Goal: Task Accomplishment & Management: Manage account settings

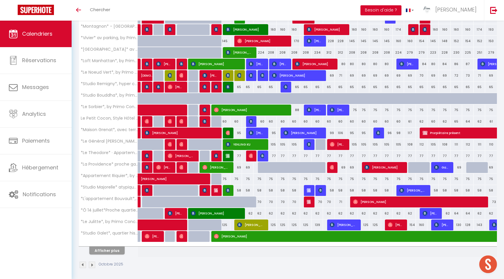
scroll to position [112, 0]
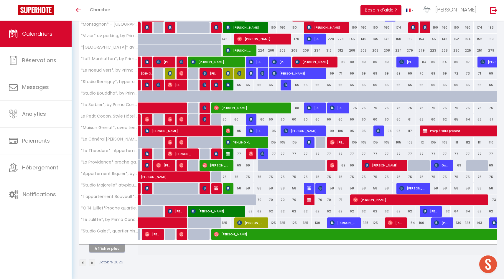
click at [106, 248] on button "Afficher plus" at bounding box center [106, 249] width 35 height 8
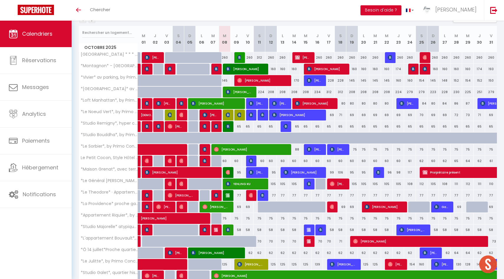
scroll to position [0, 0]
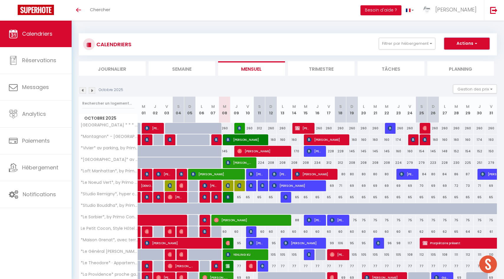
click at [475, 45] on span "button" at bounding box center [476, 43] width 4 height 6
click at [458, 58] on link "Nouvelle réservation" at bounding box center [460, 57] width 51 height 9
select select
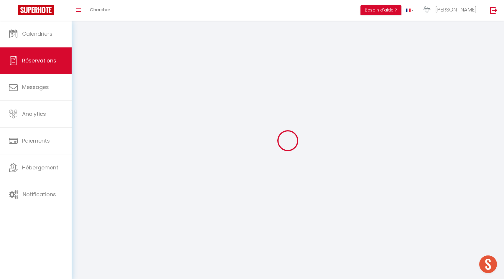
select select
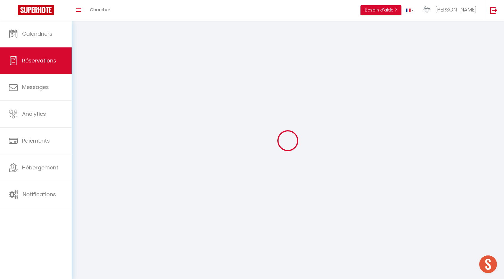
select select
checkbox input "false"
select select
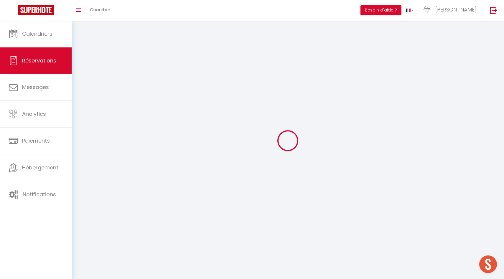
select select
checkbox input "false"
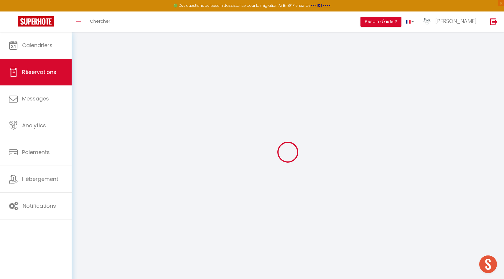
select select
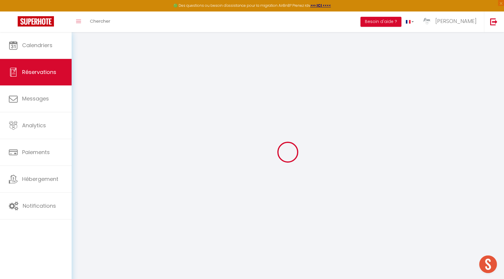
select select
checkbox input "false"
select select
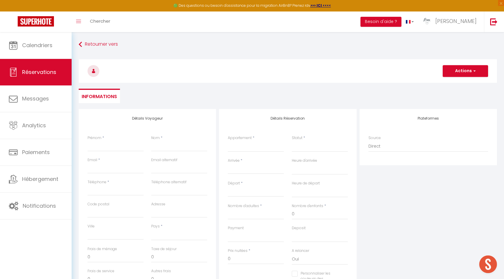
select select
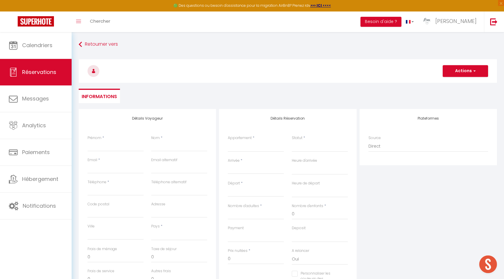
checkbox input "false"
select select
click at [123, 147] on input "Prénom" at bounding box center [116, 146] width 56 height 11
type input "R"
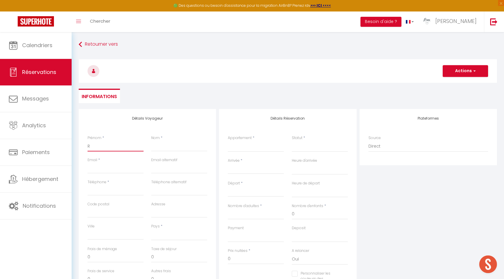
select select
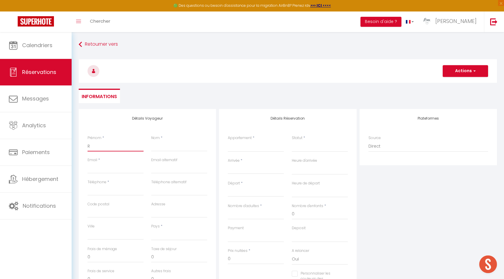
select select
checkbox input "false"
type input "Ra"
select select
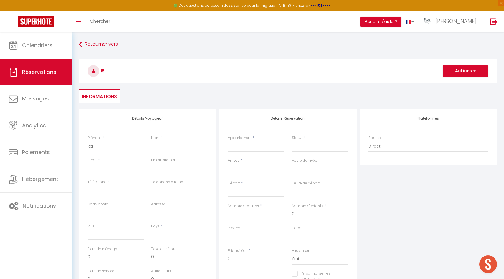
select select
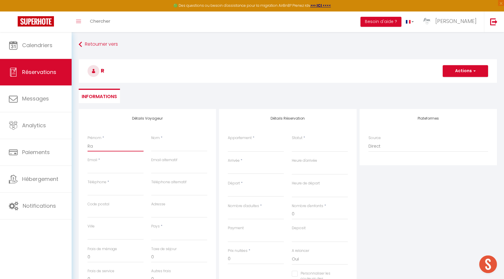
select select
checkbox input "false"
type input "Ran"
select select
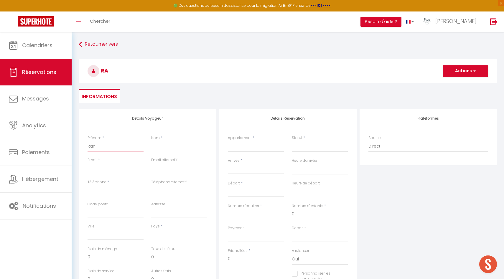
select select
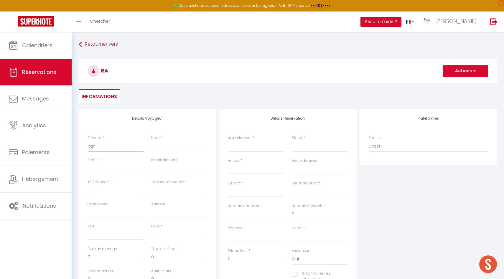
checkbox input "false"
type input "Ran"
type input "T"
select select
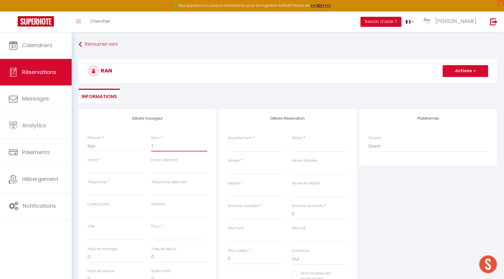
select select
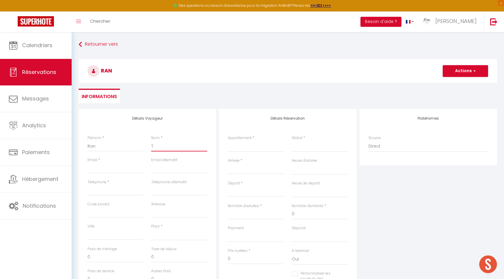
checkbox input "false"
type input "To"
select select
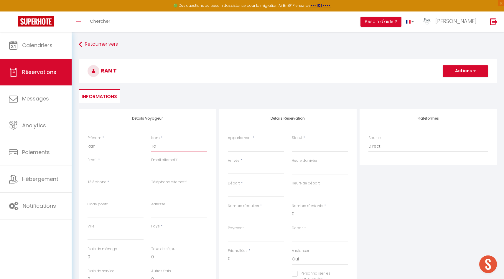
select select
checkbox input "false"
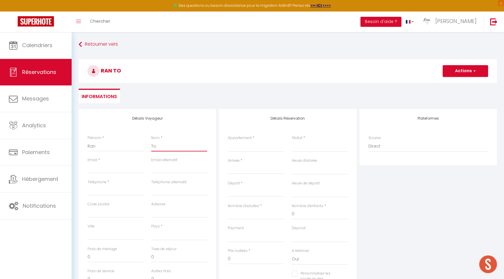
type input "Tom"
select select
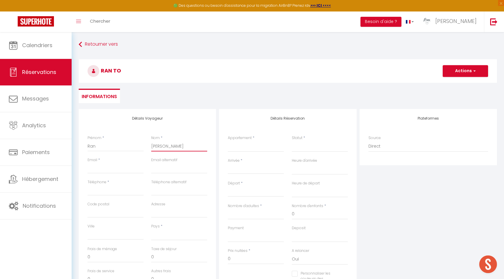
select select
checkbox input "false"
type input "To"
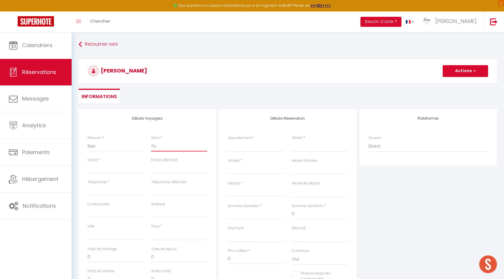
select select
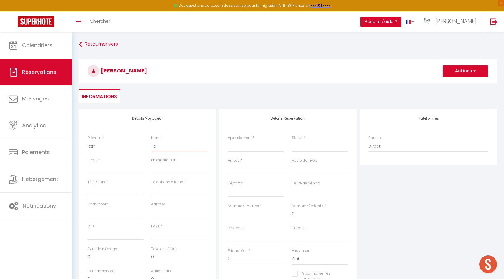
select select
checkbox input "false"
type input "T"
select select
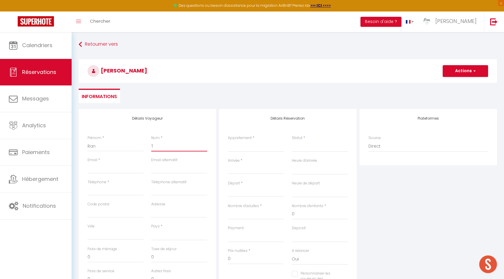
select select
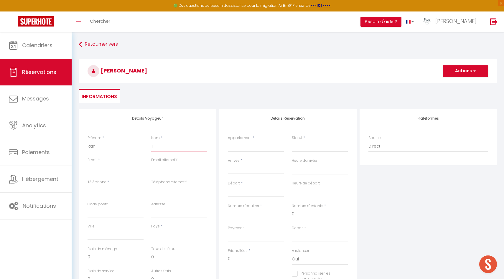
select select
checkbox input "false"
type input "Ti"
select select
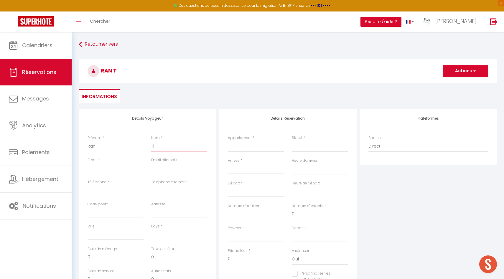
select select
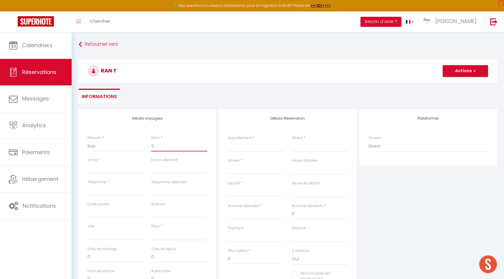
checkbox input "false"
type input "Tim"
select select
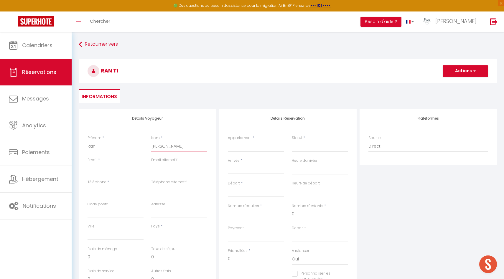
select select
checkbox input "false"
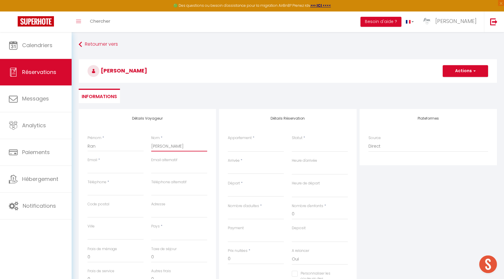
type input "Timo"
select select
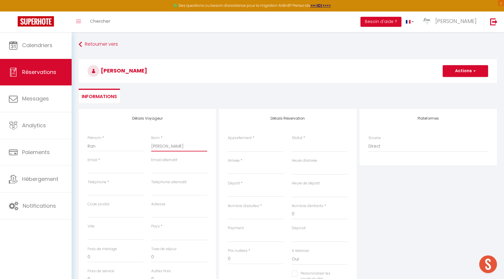
select select
checkbox input "false"
type input "[GEOGRAPHIC_DATA]"
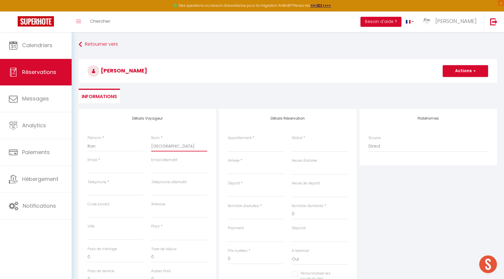
select select
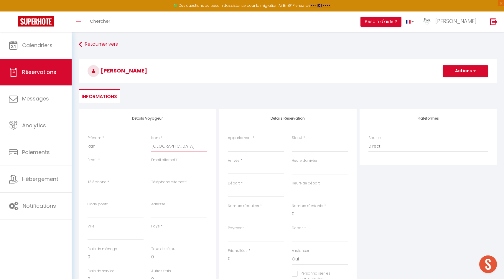
select select
checkbox input "false"
type input "[GEOGRAPHIC_DATA]"
click at [108, 168] on input "Email client" at bounding box center [116, 168] width 56 height 11
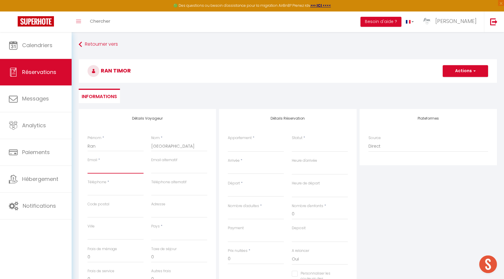
type input "r"
select select
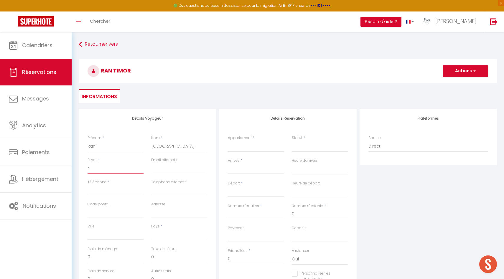
select select
checkbox input "false"
type input "ra"
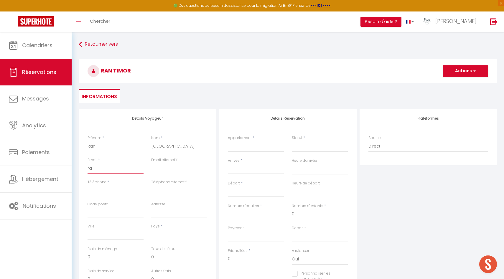
select select
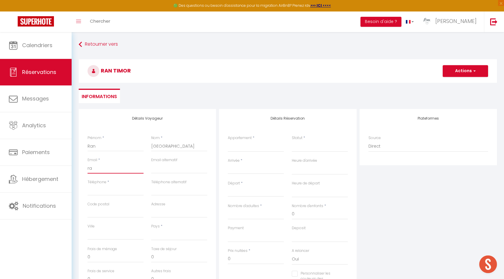
select select
checkbox input "false"
type input "ran"
select select
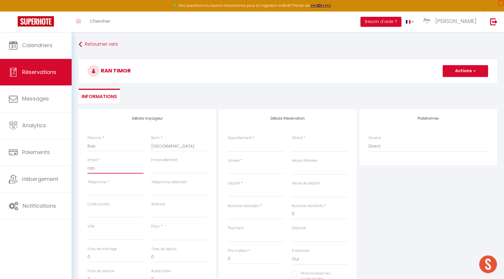
select select
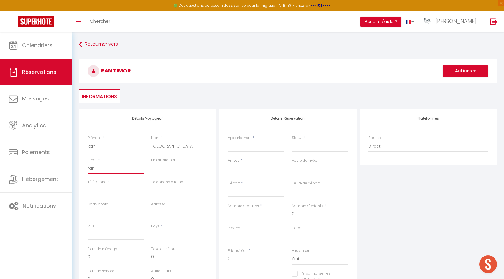
select select
checkbox input "false"
type input "ran."
select select
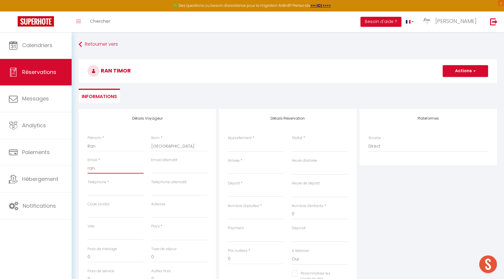
select select
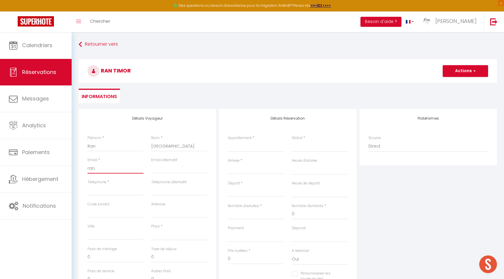
checkbox input "false"
type input "ran.t"
select select
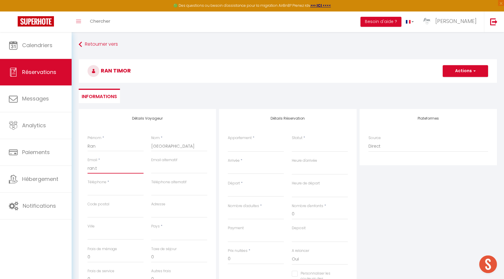
select select
checkbox input "false"
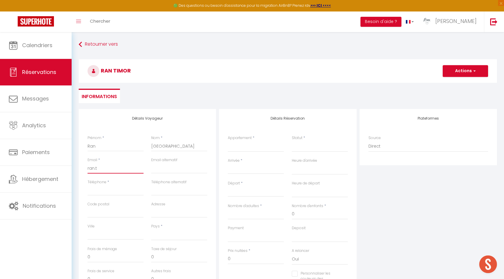
type input "ran.ti"
select select
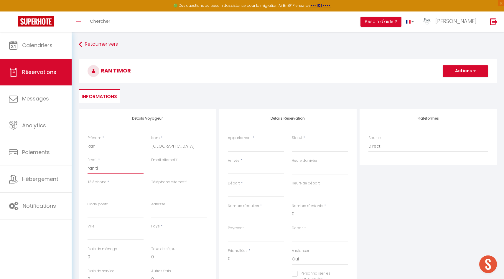
select select
checkbox input "false"
type input "ran.tim"
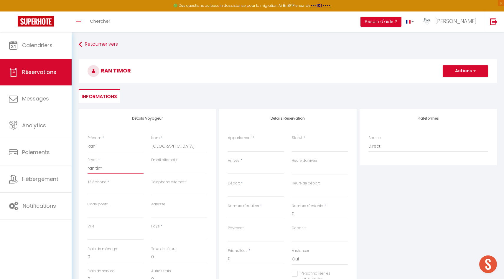
select select
click at [164, 168] on input "email" at bounding box center [179, 168] width 56 height 11
drag, startPoint x: 141, startPoint y: 168, endPoint x: 76, endPoint y: 168, distance: 65.2
click at [76, 168] on div "Détails Voyageur Prénom * Ran Nom * Timor Email * ran.timor72@gmail.com Email a…" at bounding box center [288, 231] width 426 height 245
click at [160, 166] on input "email" at bounding box center [179, 168] width 56 height 11
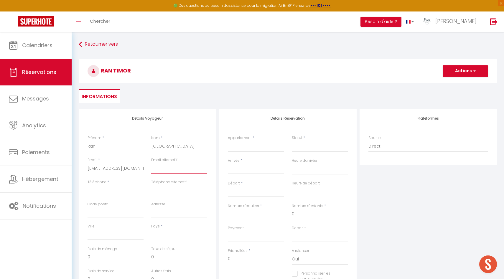
paste input "[EMAIL_ADDRESS][DOMAIN_NAME]"
click at [113, 191] on input "Téléphone" at bounding box center [116, 190] width 56 height 11
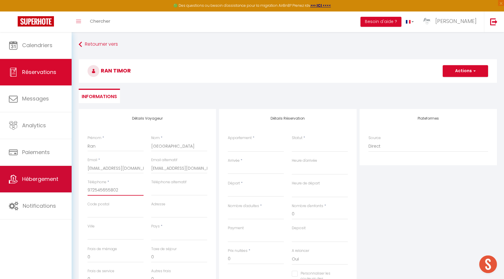
drag, startPoint x: 126, startPoint y: 192, endPoint x: 62, endPoint y: 190, distance: 64.0
click at [62, 190] on div "🟢 Des questions ou besoin d'assistance pour la migration AirBnB? Prenez rdv >>>…" at bounding box center [252, 196] width 504 height 329
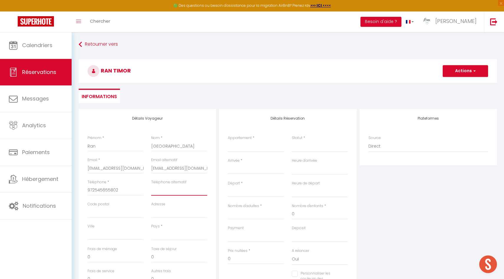
click at [171, 193] on input "Téléphone alternatif" at bounding box center [179, 190] width 56 height 11
paste input "972545655802"
click at [168, 237] on select "France Portugal Afghanistan Albania Algeria American Samoa Andorra Angola Angui…" at bounding box center [179, 235] width 56 height 11
click at [151, 230] on select "France Portugal Afghanistan Albania Algeria American Samoa Andorra Angola Angui…" at bounding box center [179, 235] width 56 height 11
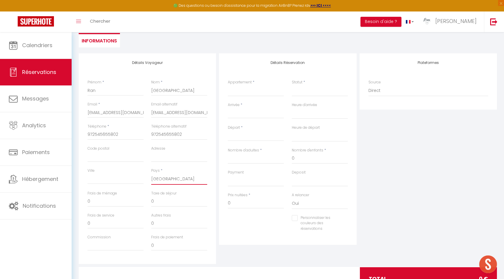
scroll to position [56, 0]
click at [244, 87] on select "La Chapelle · La Chapelle * * * * *, Les Suites du Palais *Montagnon* - Les Sui…" at bounding box center [256, 90] width 56 height 11
click at [228, 85] on select "La Chapelle · La Chapelle * * * * *, Les Suites du Palais *Montagnon* - Les Sui…" at bounding box center [256, 90] width 56 height 11
click at [267, 114] on input "Arrivée" at bounding box center [256, 114] width 56 height 8
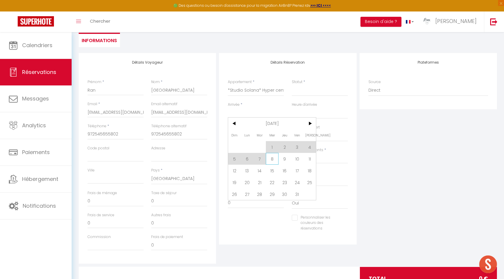
click at [273, 161] on span "8" at bounding box center [272, 159] width 13 height 12
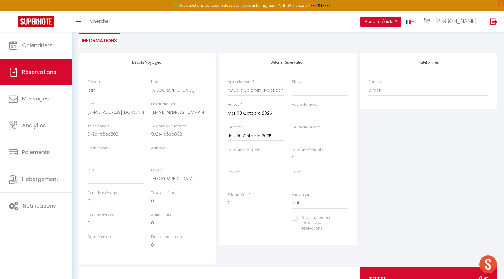
click at [253, 181] on select "OK KO" at bounding box center [256, 180] width 56 height 11
click at [251, 202] on input "0" at bounding box center [256, 203] width 56 height 11
click at [249, 237] on div "Détails Réservation Appartement * La Chapelle · La Chapelle * * * * *, Les Suit…" at bounding box center [287, 149] width 137 height 192
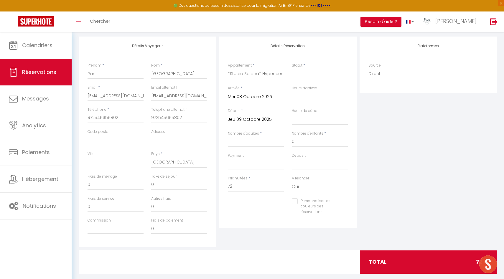
scroll to position [0, 0]
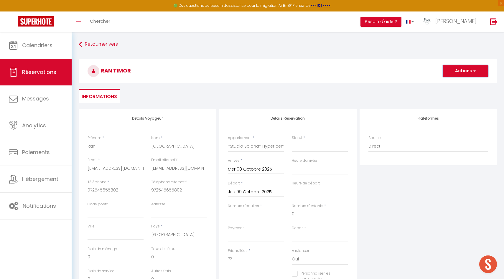
click at [476, 70] on span "button" at bounding box center [474, 70] width 4 height 5
click at [263, 215] on input "Nombre d'adultes" at bounding box center [256, 214] width 56 height 11
click at [468, 70] on button "Actions" at bounding box center [465, 71] width 45 height 12
click at [458, 84] on link "Enregistrer" at bounding box center [460, 84] width 47 height 8
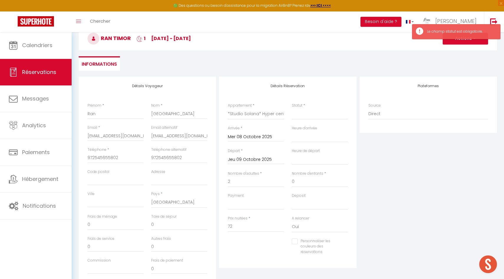
scroll to position [39, 0]
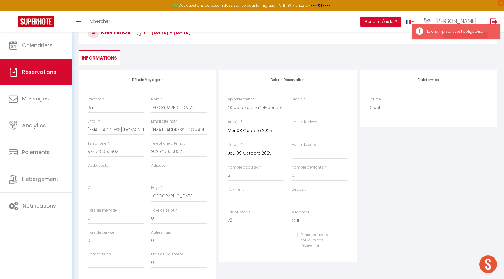
click at [321, 108] on select "Confirmé Non Confirmé Annulé Annulé par le voyageur No Show Request" at bounding box center [320, 107] width 56 height 11
click at [292, 102] on select "Confirmé Non Confirmé Annulé Annulé par le voyageur No Show Request" at bounding box center [320, 107] width 56 height 11
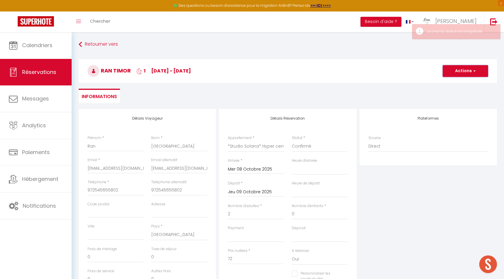
click at [457, 73] on button "Actions" at bounding box center [465, 71] width 45 height 12
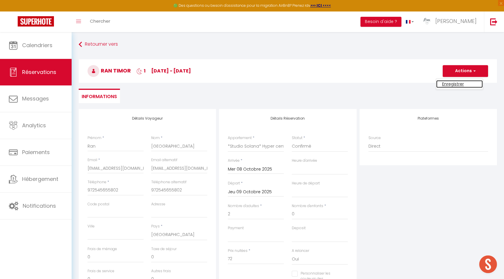
click at [458, 82] on link "Enregistrer" at bounding box center [460, 84] width 47 height 8
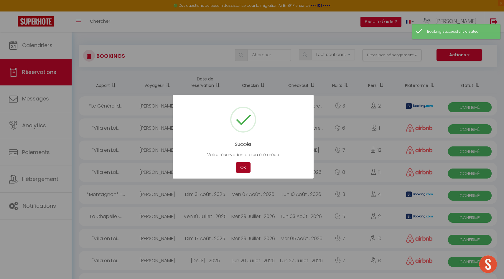
click at [244, 168] on button "OK" at bounding box center [243, 168] width 15 height 10
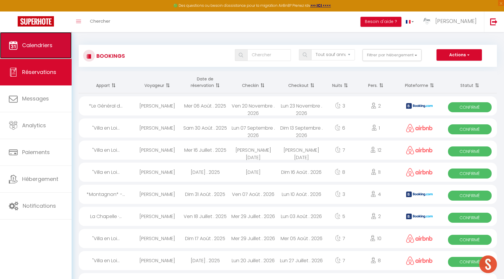
click at [45, 51] on link "Calendriers" at bounding box center [36, 45] width 72 height 27
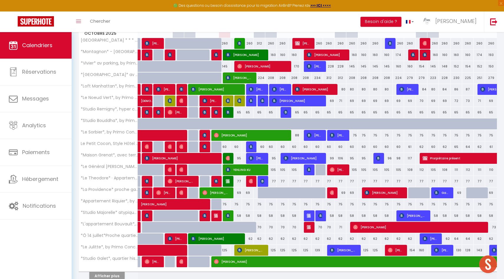
scroll to position [106, 0]
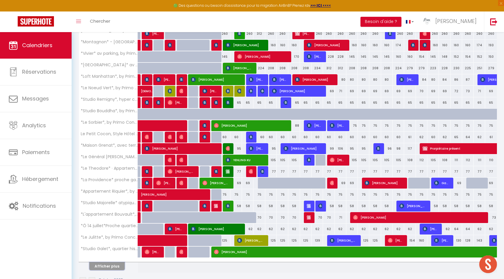
click at [110, 268] on button "Afficher plus" at bounding box center [106, 267] width 35 height 8
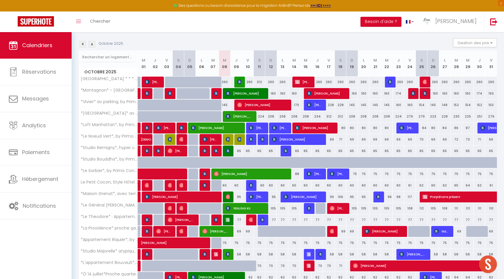
scroll to position [57, 0]
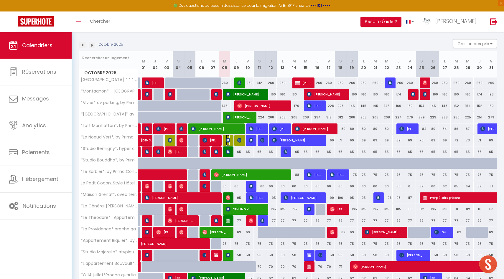
click at [227, 140] on img at bounding box center [228, 140] width 5 height 5
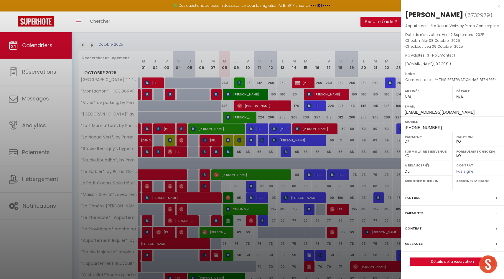
click at [227, 140] on div at bounding box center [252, 139] width 504 height 279
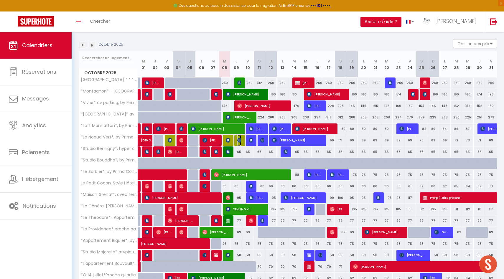
click at [240, 140] on img at bounding box center [239, 140] width 5 height 5
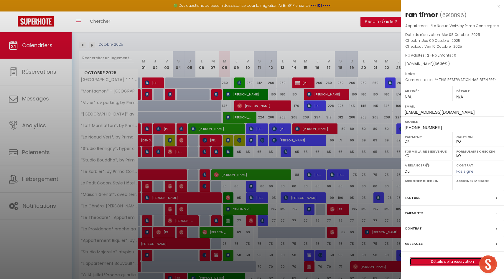
click at [445, 266] on link "Détails de la réservation" at bounding box center [452, 262] width 85 height 8
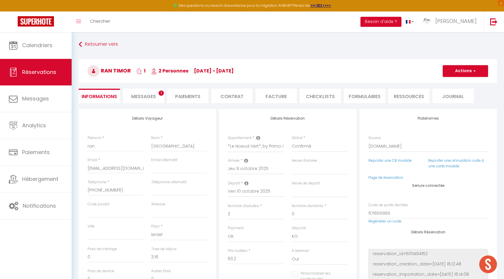
scroll to position [117, 0]
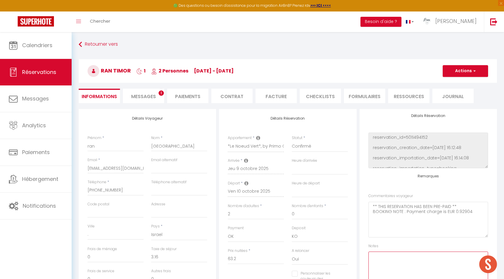
click at [392, 263] on textarea at bounding box center [429, 270] width 120 height 36
click at [472, 73] on span "button" at bounding box center [474, 70] width 4 height 5
click at [466, 86] on link "Enregistrer" at bounding box center [460, 84] width 47 height 8
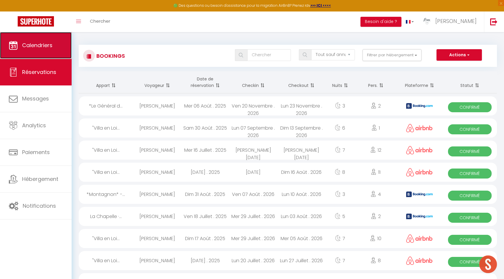
click at [50, 44] on span "Calendriers" at bounding box center [37, 45] width 30 height 7
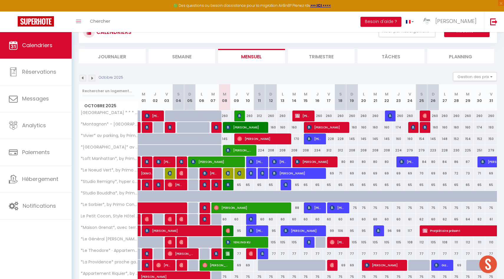
scroll to position [124, 0]
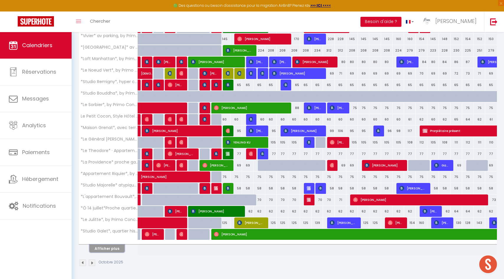
click at [106, 249] on button "Afficher plus" at bounding box center [106, 249] width 35 height 8
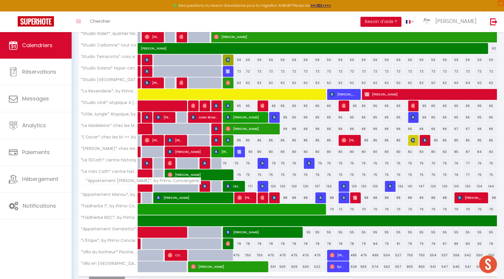
scroll to position [320, 0]
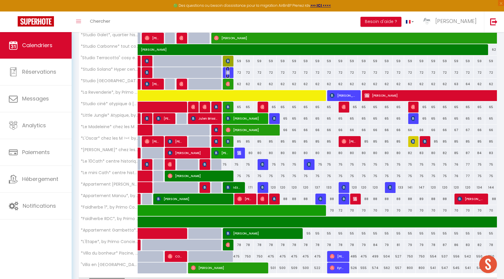
click at [226, 71] on img at bounding box center [228, 72] width 5 height 5
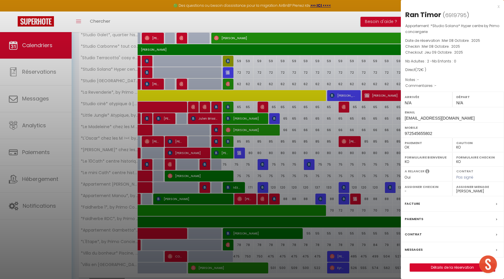
click at [414, 251] on label "Messages" at bounding box center [414, 250] width 18 height 6
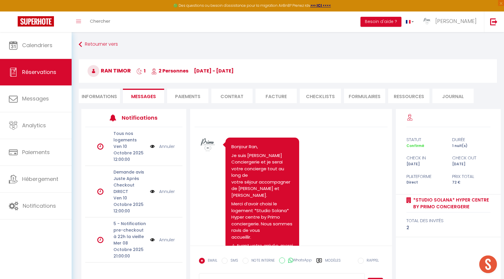
click at [148, 93] on li "Messages" at bounding box center [143, 96] width 41 height 14
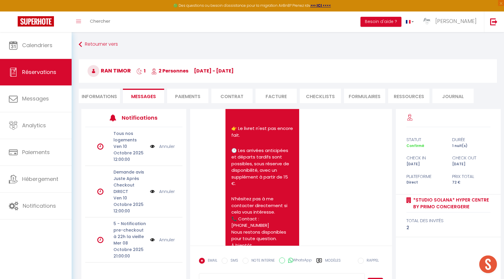
scroll to position [536, 0]
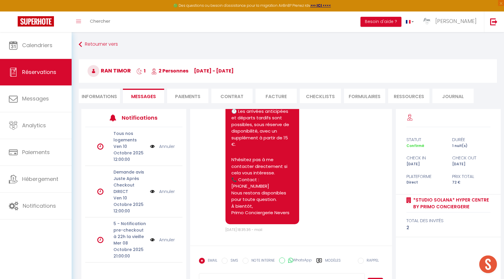
click at [196, 100] on li "Paiements" at bounding box center [187, 96] width 41 height 14
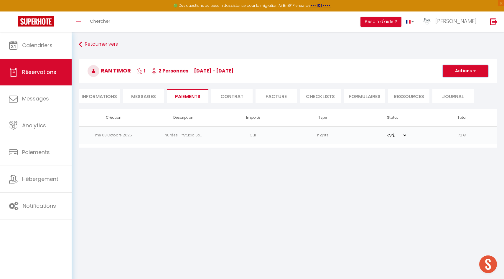
click at [476, 71] on span "button" at bounding box center [474, 70] width 4 height 5
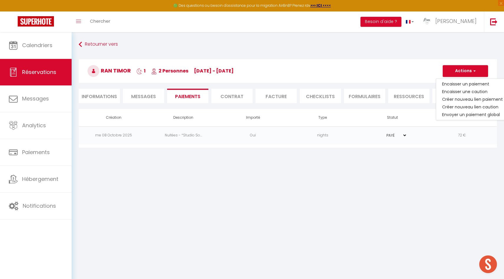
click at [400, 164] on body "🟢 Des questions ou besoin d'assistance pour la migration AirBnB? Prenez rdv >>>…" at bounding box center [252, 171] width 504 height 279
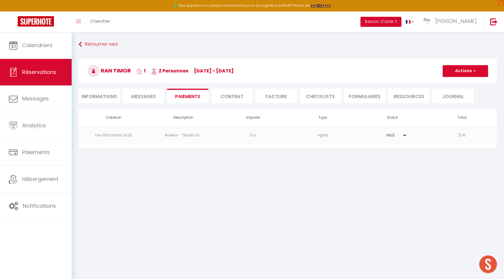
click at [423, 133] on td "PAYÉ EN ATTENTE" at bounding box center [393, 136] width 70 height 18
click at [407, 134] on select "PAYÉ EN ATTENTE" at bounding box center [393, 136] width 30 height 6
click at [378, 133] on select "PAYÉ EN ATTENTE" at bounding box center [393, 136] width 30 height 6
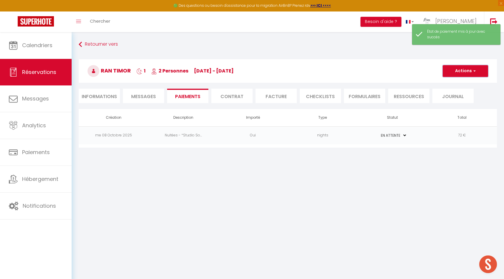
click at [476, 73] on button "Actions" at bounding box center [465, 71] width 45 height 12
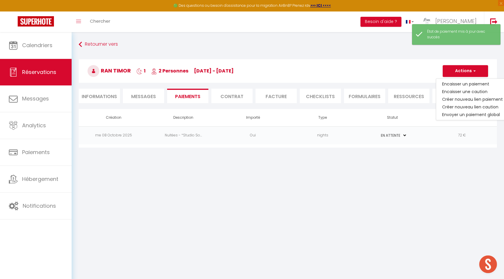
click at [465, 132] on td "72 €" at bounding box center [463, 136] width 70 height 18
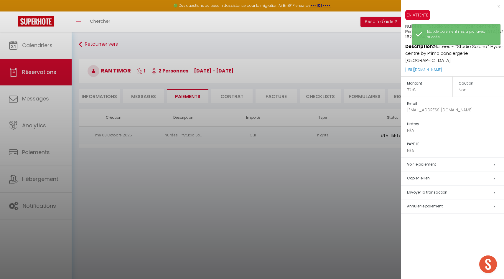
click at [440, 190] on span "Envoyer la transaction" at bounding box center [427, 192] width 40 height 5
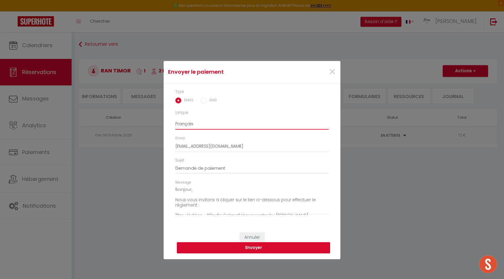
click at [196, 125] on select "Anglais Français Espagnol Portugais" at bounding box center [252, 124] width 153 height 11
click at [176, 119] on select "Anglais Français Espagnol Portugais" at bounding box center [252, 124] width 153 height 11
click at [233, 248] on button "Envoyer" at bounding box center [253, 248] width 153 height 11
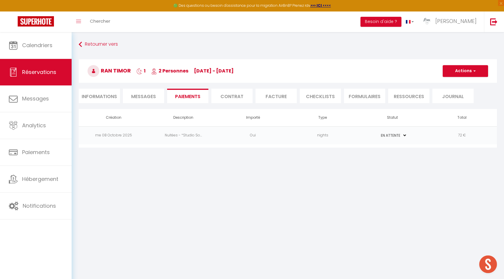
click at [141, 95] on span "Messages" at bounding box center [143, 96] width 25 height 7
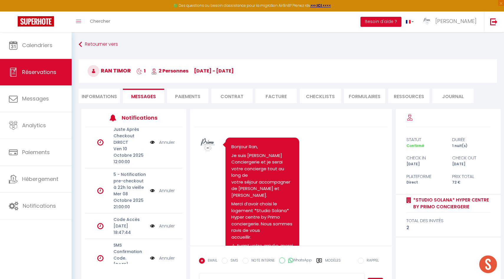
scroll to position [108, 0]
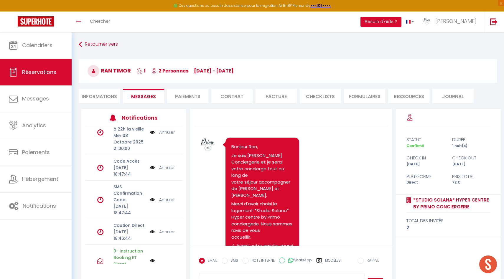
click at [166, 229] on link "Annuler" at bounding box center [167, 232] width 16 height 6
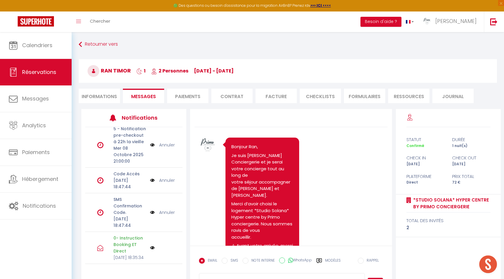
scroll to position [82, 0]
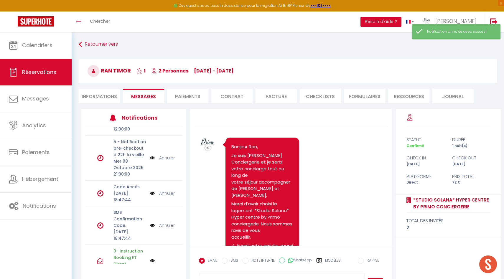
click at [328, 259] on label "Modèles" at bounding box center [333, 263] width 16 height 10
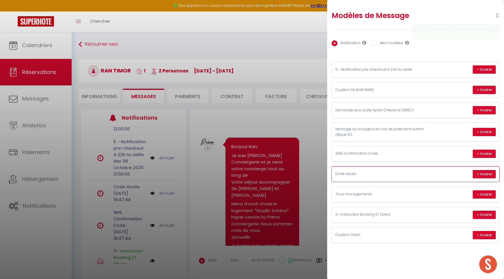
click at [382, 174] on p "Code Accès" at bounding box center [380, 174] width 89 height 6
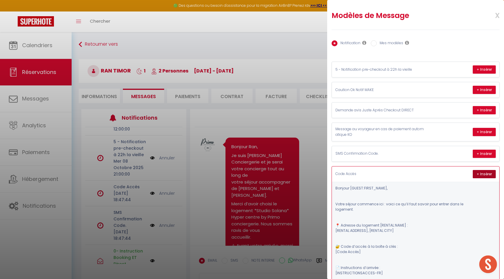
click at [483, 173] on button "+ Insérer" at bounding box center [484, 174] width 23 height 8
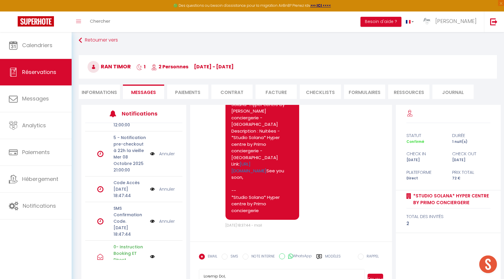
scroll to position [32, 0]
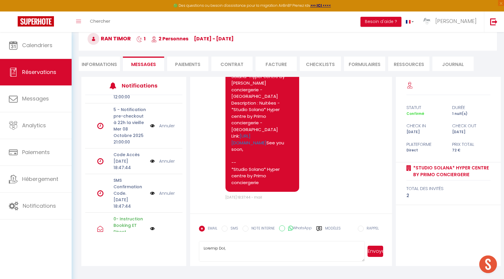
click at [379, 251] on button "Envoyer" at bounding box center [376, 251] width 16 height 11
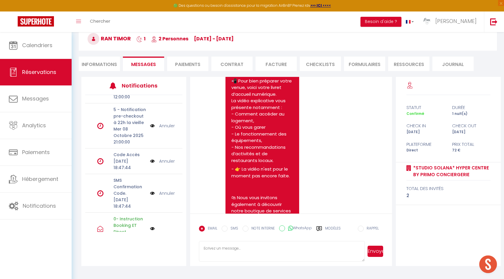
scroll to position [450, 0]
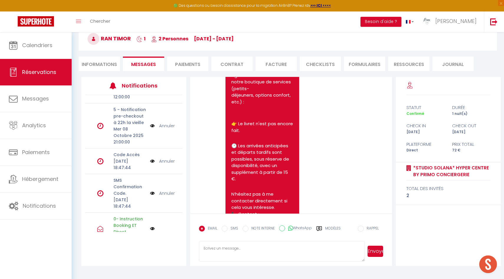
click at [167, 190] on link "Annuler" at bounding box center [167, 193] width 16 height 6
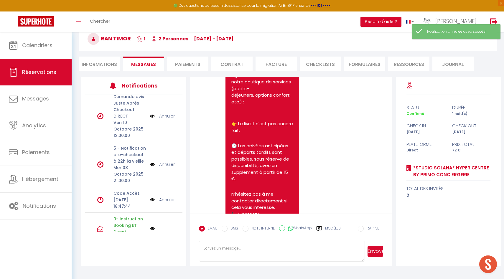
click at [166, 197] on link "Annuler" at bounding box center [167, 200] width 16 height 6
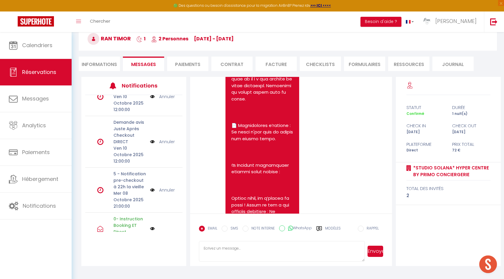
scroll to position [1319, 0]
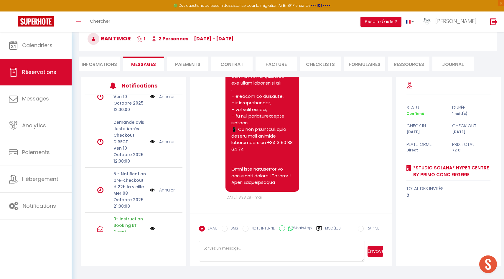
click at [325, 228] on label "Modèles" at bounding box center [333, 231] width 16 height 10
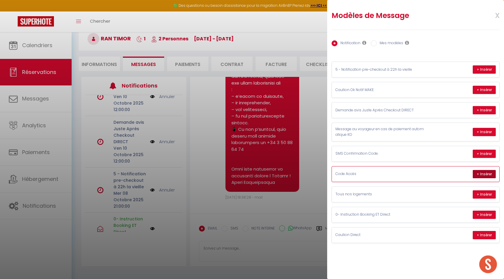
click at [485, 171] on button "+ Insérer" at bounding box center [484, 174] width 23 height 8
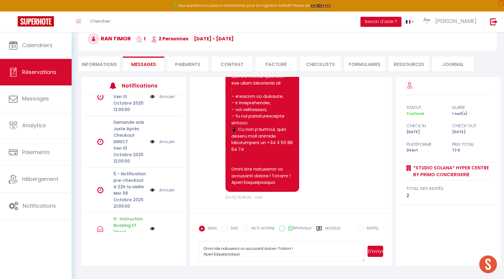
scroll to position [0, 0]
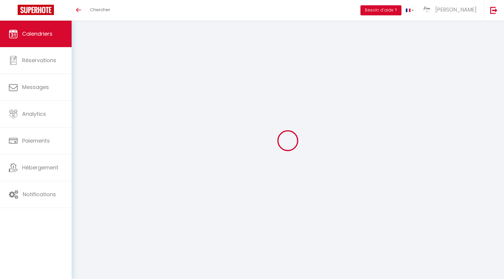
select select
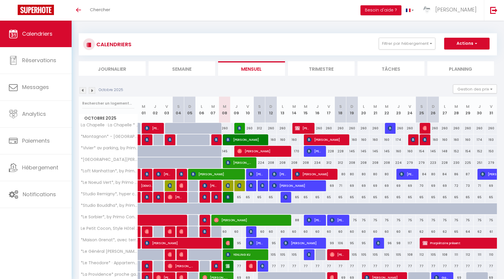
select select
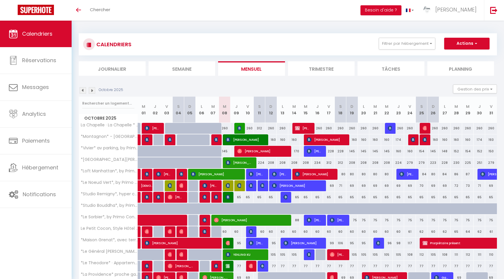
select select
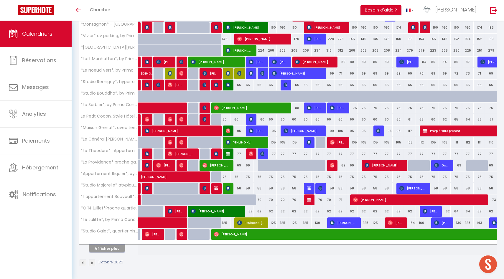
click at [106, 249] on button "Afficher plus" at bounding box center [106, 249] width 35 height 8
select select
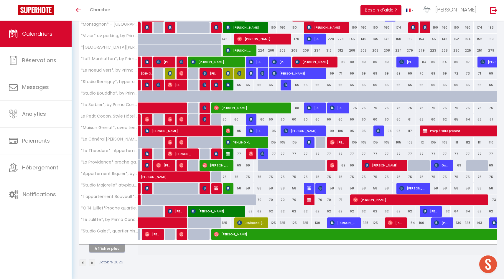
select select
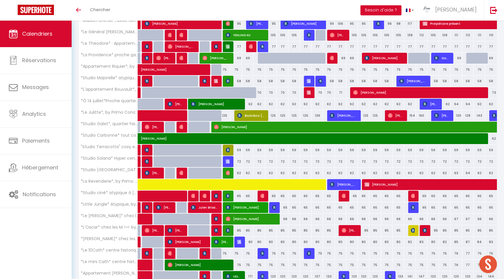
scroll to position [261, 0]
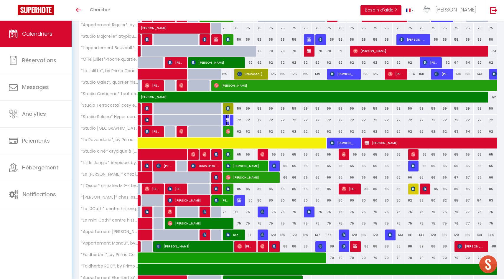
click at [228, 120] on img at bounding box center [228, 120] width 5 height 5
select select "KO"
select select "0"
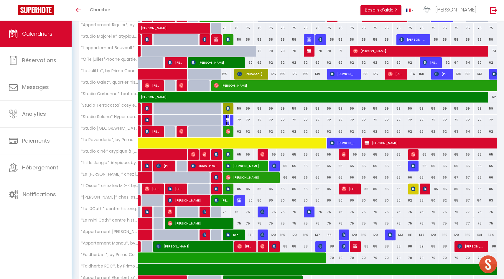
select select "1"
select select
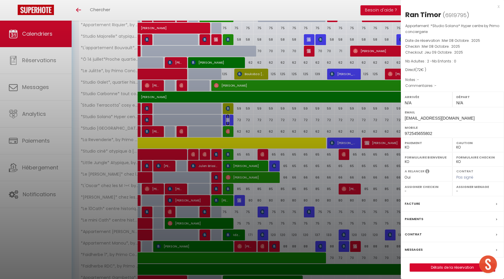
select select "40039"
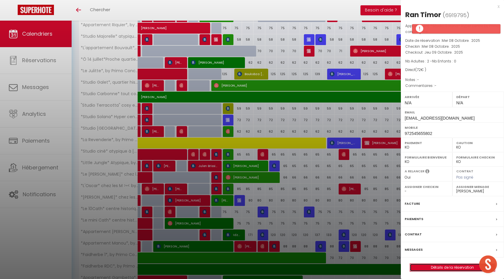
click at [449, 268] on link "Détails de la réservation" at bounding box center [452, 268] width 85 height 8
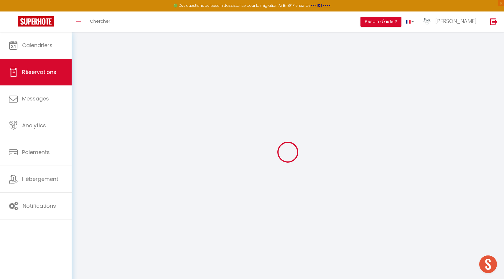
type input "Ran"
type input "[GEOGRAPHIC_DATA]"
type input "[EMAIL_ADDRESS][DOMAIN_NAME]"
type input "972545655802"
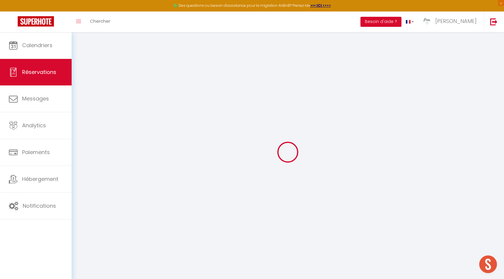
type input "972545655802"
select select "FR"
select select "77207"
select select "1"
type input "Mer 08 Octobre 2025"
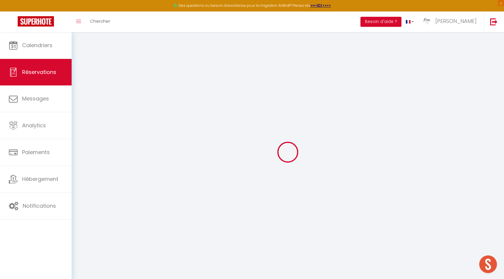
select select
type input "Jeu 09 Octobre 2025"
select select
type input "2"
select select "10"
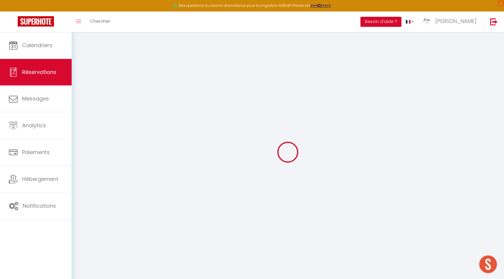
select select
type input "72"
checkbox input "false"
type input "72"
type input "0"
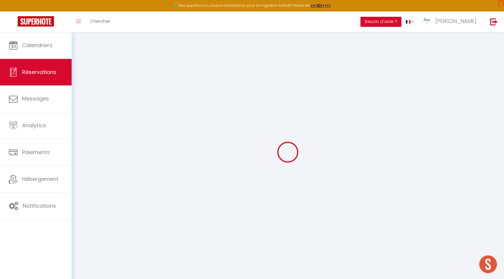
type input "0"
select select
select select "14"
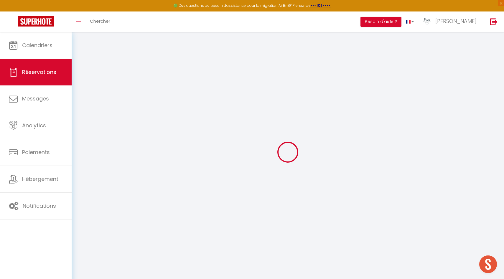
checkbox input "false"
select select
checkbox input "false"
select select
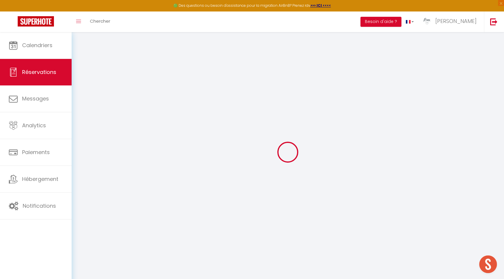
select select
checkbox input "false"
select select
checkbox input "false"
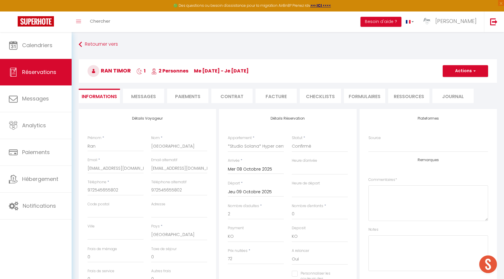
select select
checkbox input "false"
select select
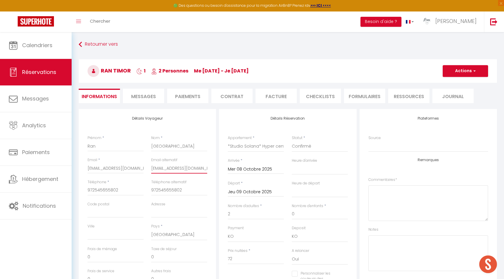
click at [173, 168] on input "[EMAIL_ADDRESS][DOMAIN_NAME]" at bounding box center [179, 168] width 56 height 11
type input "[EMAIL_ADDRESS][DOMAIN_NAME]"
select select
checkbox input "false"
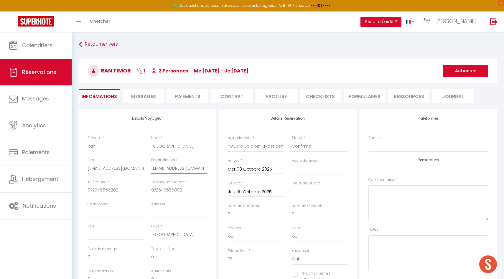
type input "[EMAIL_ADDRESS][DOMAIN_NAME]"
select select
checkbox input "false"
type input "[EMAIL_ADDRESS][DOMAIN_NAME]"
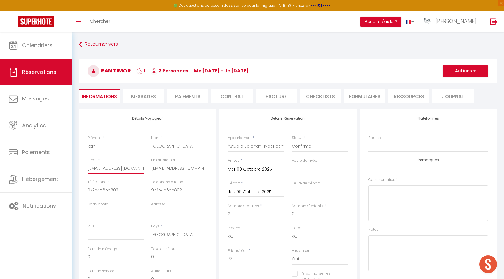
click at [111, 166] on input "[EMAIL_ADDRESS][DOMAIN_NAME]" at bounding box center [116, 168] width 56 height 11
type input "[EMAIL_ADDRESS][DOMAIN_NAME]"
select select
checkbox input "false"
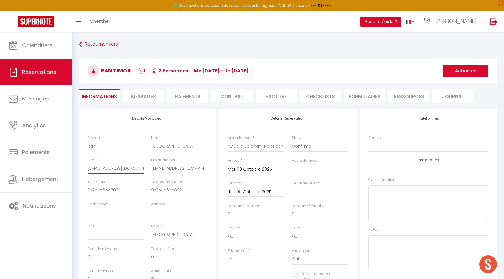
type input "[EMAIL_ADDRESS][DOMAIN_NAME]"
select select
checkbox input "false"
type input "[EMAIL_ADDRESS][DOMAIN_NAME]"
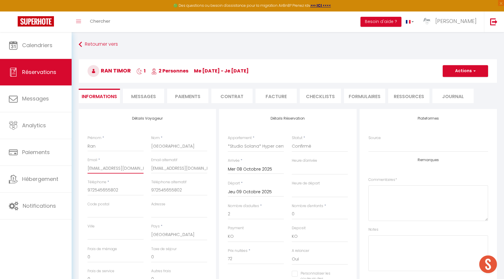
select select
checkbox input "false"
type input "[EMAIL_ADDRESS][DOMAIN_NAME]"
select select
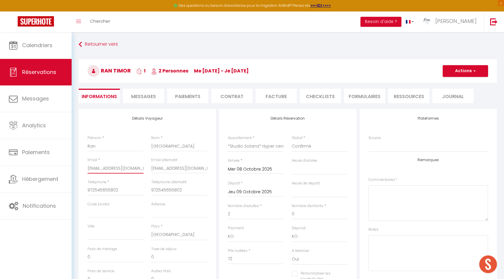
select select
checkbox input "false"
type input "[EMAIL_ADDRESS][DOMAIN_NAME]"
click at [472, 73] on button "Actions" at bounding box center [465, 71] width 45 height 12
click at [461, 82] on link "Enregistrer" at bounding box center [460, 84] width 47 height 8
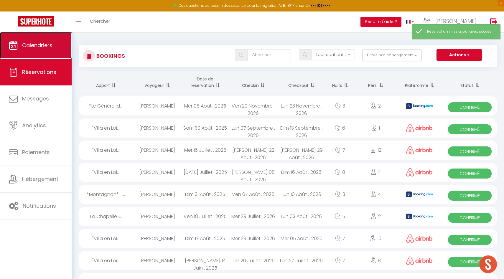
click at [30, 50] on link "Calendriers" at bounding box center [36, 45] width 72 height 27
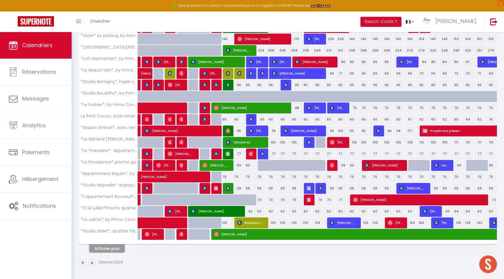
click at [108, 250] on button "Afficher plus" at bounding box center [106, 249] width 35 height 8
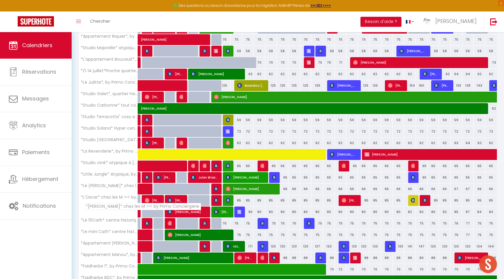
scroll to position [258, 0]
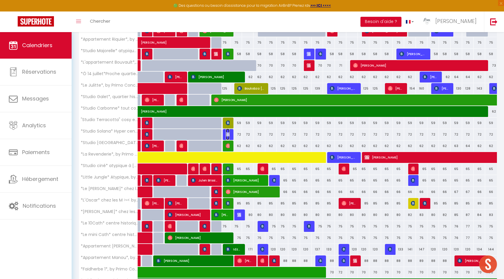
click at [229, 132] on img at bounding box center [228, 134] width 5 height 5
select select "KO"
select select "0"
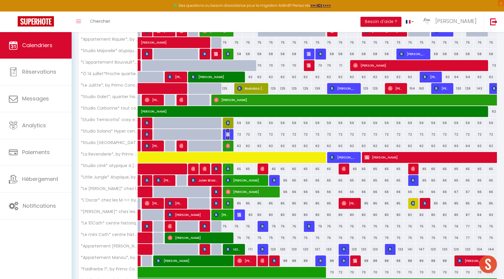
select select "1"
select select
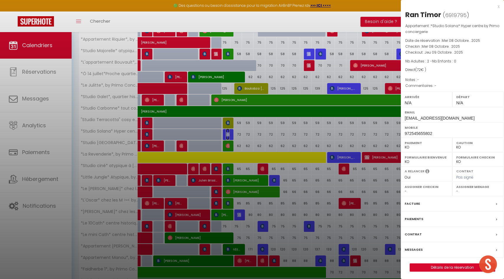
select select "40039"
click at [416, 249] on label "Messages" at bounding box center [414, 250] width 18 height 6
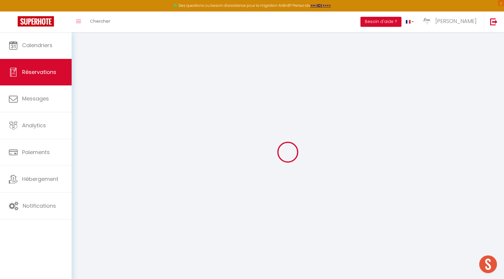
type input "Ran"
type input "[GEOGRAPHIC_DATA]"
type input "[EMAIL_ADDRESS][DOMAIN_NAME]"
type input "972545655802"
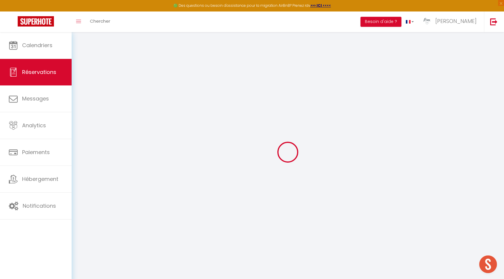
type input "972545655802"
select select "FR"
select select "77207"
select select "2"
type input "Mer 08 Octobre 2025"
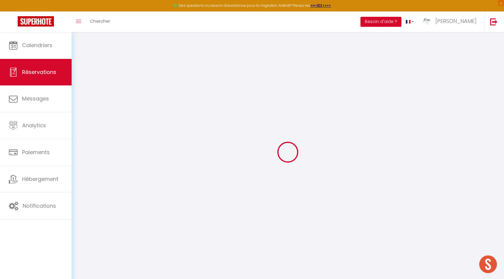
select select
type input "Jeu 09 Octobre 2025"
select select
type input "2"
select select "10"
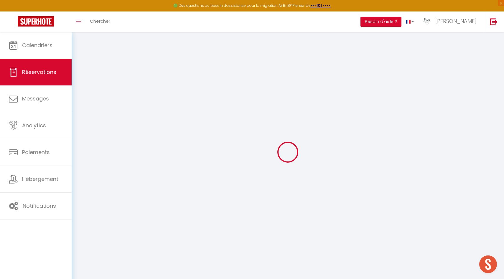
select select
type input "72"
checkbox input "false"
type input "72"
type input "0"
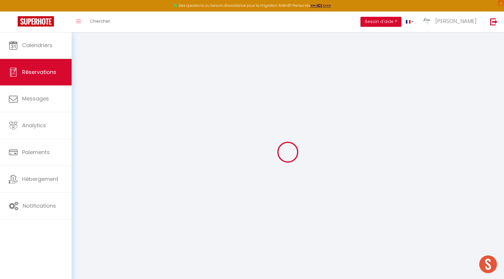
type input "0"
select select
select select "14"
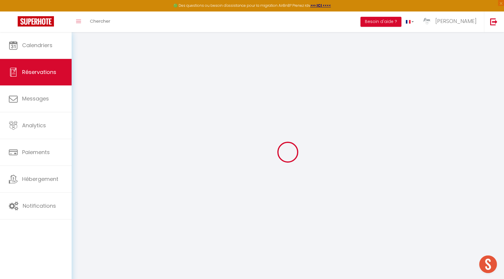
checkbox input "false"
select select
checkbox input "false"
select select
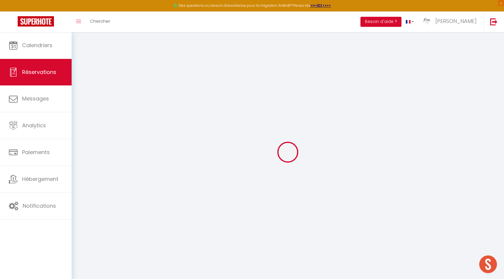
select select
checkbox input "false"
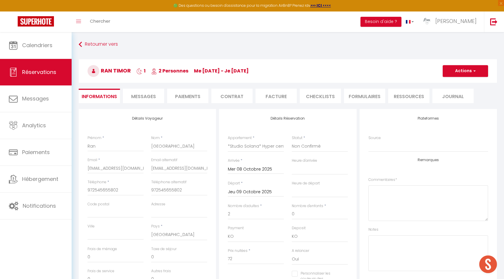
click at [189, 98] on li "Paiements" at bounding box center [187, 96] width 41 height 14
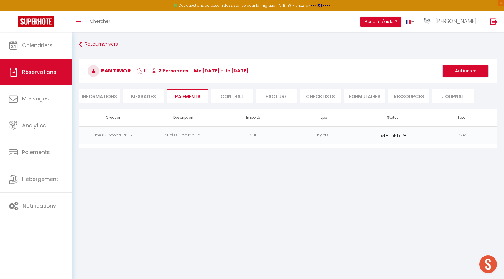
click at [472, 69] on span "button" at bounding box center [474, 70] width 4 height 5
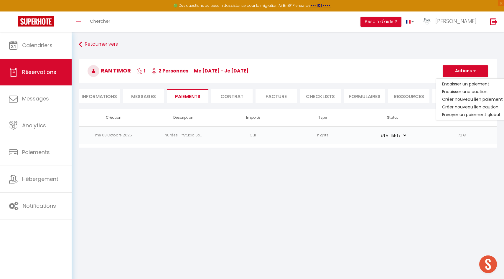
click at [437, 131] on td "72 €" at bounding box center [463, 136] width 70 height 18
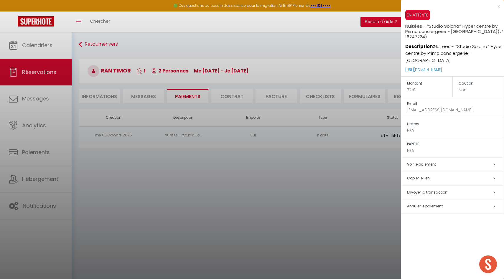
click at [429, 190] on span "Envoyer la transaction" at bounding box center [427, 192] width 40 height 5
select select "fr"
type input "[EMAIL_ADDRESS][DOMAIN_NAME]"
type input "Demande de paiement"
type textarea "Bonjour, Nous vous invitons à cliquer sur le lien ci-dessous pour effectuer le …"
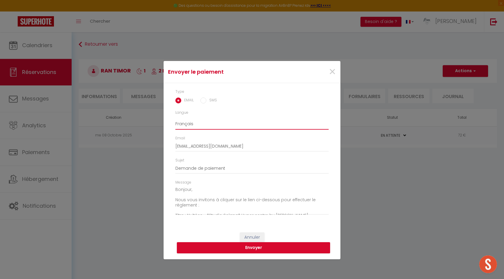
click at [192, 126] on select "Anglais Français Espagnol Portugais" at bounding box center [252, 124] width 153 height 11
select select "en"
click at [176, 119] on select "Anglais Français Espagnol Portugais" at bounding box center [252, 124] width 153 height 11
type input "Payment request"
type textarea "Hi, We invite you to click on the link below to make the payment: Title : Nuité…"
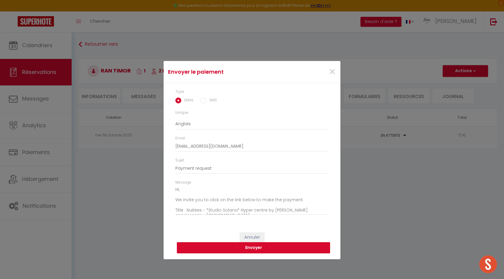
click at [228, 244] on button "Envoyer" at bounding box center [253, 248] width 153 height 11
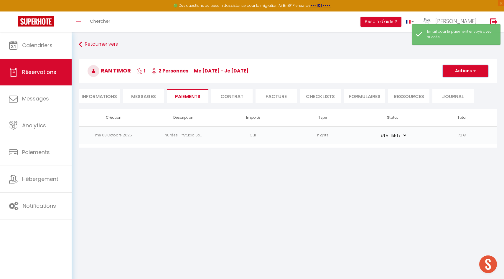
click at [477, 68] on button "Actions" at bounding box center [465, 71] width 45 height 12
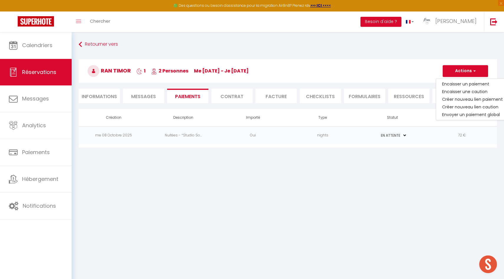
click at [416, 148] on div "Retourner vers [GEOGRAPHIC_DATA] 1 2 Personnes me [DATE] - je [DATE] Actions En…" at bounding box center [288, 93] width 433 height 123
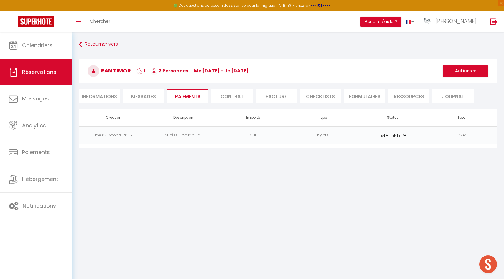
click at [441, 130] on td "72 €" at bounding box center [463, 136] width 70 height 18
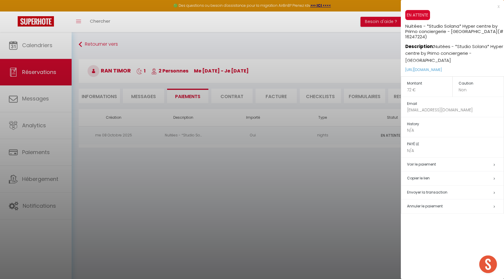
click at [436, 190] on span "Envoyer la transaction" at bounding box center [427, 192] width 40 height 5
select select "fr"
type input "Demande de paiement"
type textarea "Bonjour, Nous vous invitons à cliquer sur le lien ci-dessous pour effectuer le …"
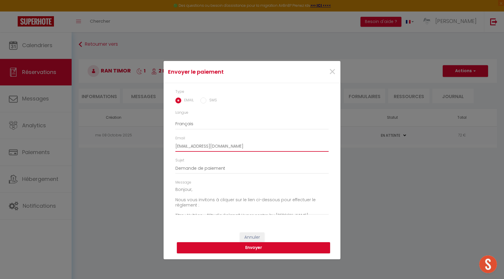
click at [199, 146] on input "[EMAIL_ADDRESS][DOMAIN_NAME]" at bounding box center [252, 146] width 153 height 11
type input "[EMAIL_ADDRESS][DOMAIN_NAME]"
click at [227, 250] on button "Envoyer" at bounding box center [253, 248] width 153 height 11
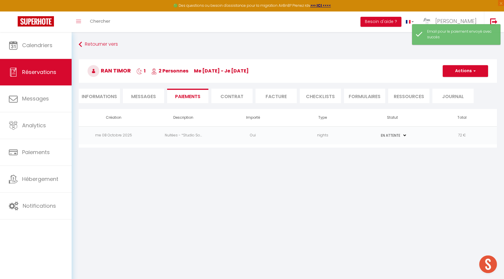
click at [137, 97] on span "Messages" at bounding box center [143, 96] width 25 height 7
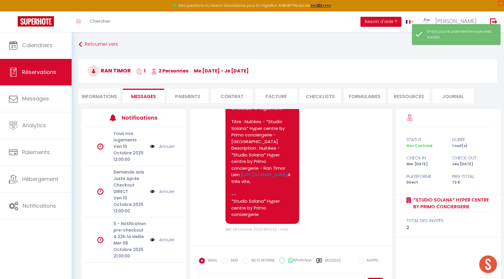
scroll to position [32, 0]
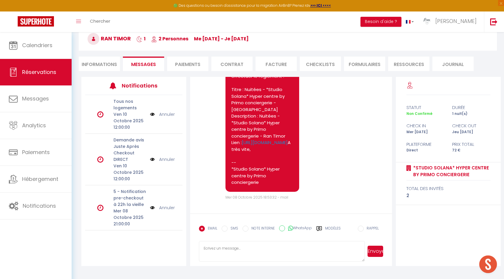
click at [281, 230] on input "WhatsApp" at bounding box center [282, 229] width 6 height 6
radio input "true"
radio input "false"
click at [334, 228] on label "Modèles" at bounding box center [333, 231] width 16 height 10
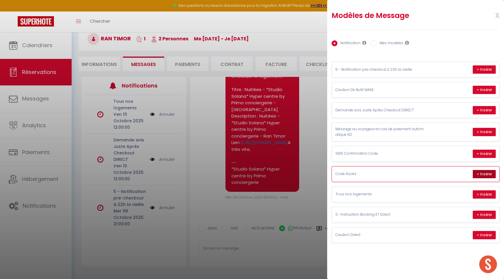
click at [476, 176] on button "+ Insérer" at bounding box center [484, 174] width 23 height 8
type textarea "Loremip Dol, Sitam consec adipisci eli : seddo ei te’in utla etdolo magn aliqua…"
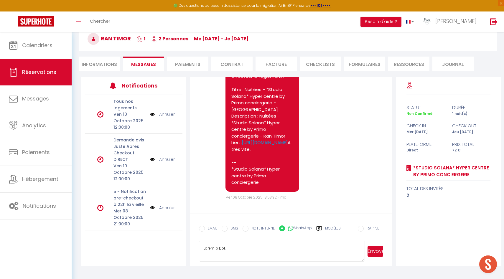
click at [379, 250] on button "Envoyer" at bounding box center [376, 251] width 16 height 11
click at [228, 229] on label "SMS" at bounding box center [233, 229] width 11 height 6
click at [228, 229] on input "SMS" at bounding box center [225, 229] width 6 height 6
radio input "true"
radio input "false"
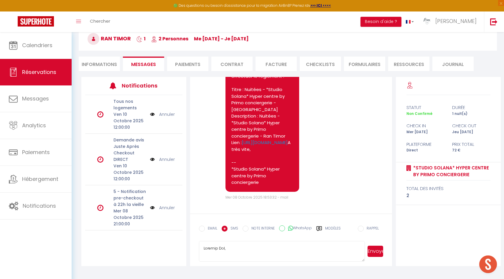
click at [378, 253] on button "Envoyer" at bounding box center [376, 251] width 16 height 11
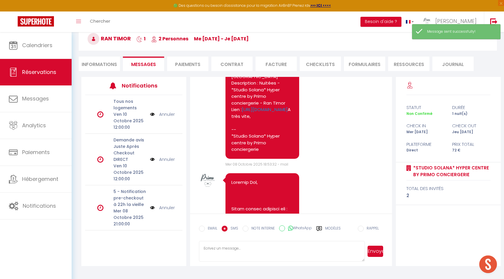
click at [202, 229] on input "EMAIL" at bounding box center [202, 229] width 6 height 6
radio input "true"
radio input "false"
click at [276, 253] on textarea at bounding box center [282, 251] width 166 height 21
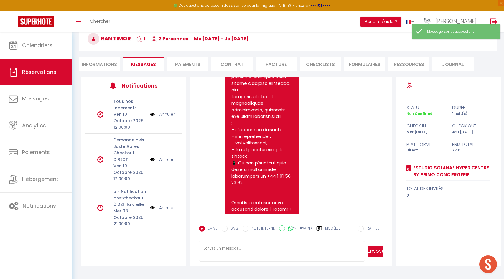
scroll to position [2287, 0]
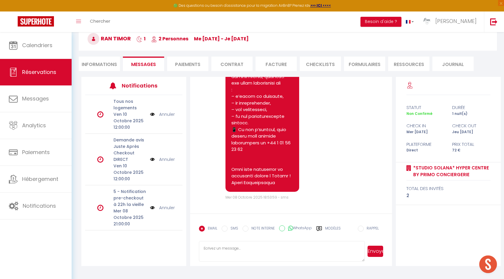
click at [333, 225] on div "EMAIL SMS NOTE INTERNE WhatsApp Modèles" at bounding box center [270, 230] width 142 height 15
click at [334, 228] on label "Modèles" at bounding box center [333, 231] width 16 height 10
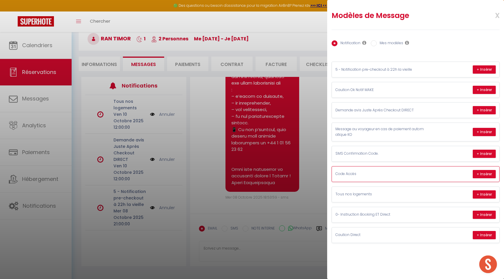
click at [401, 176] on p "Code Accès" at bounding box center [380, 174] width 89 height 6
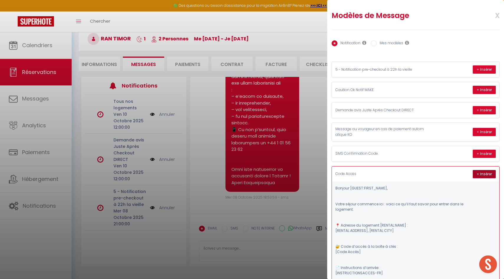
click at [487, 176] on button "+ Insérer" at bounding box center [484, 174] width 23 height 8
type textarea "Loremip Dol, Sitam consec adipisci eli : seddo ei te’in utla etdolo magn aliqua…"
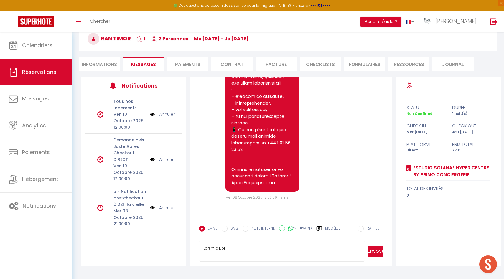
click at [379, 250] on button "Envoyer" at bounding box center [376, 251] width 16 height 11
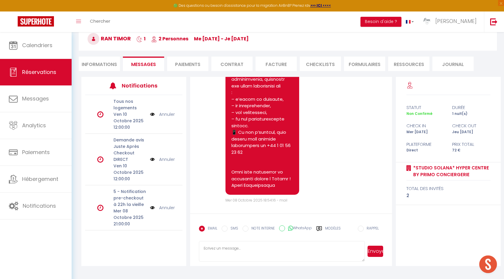
scroll to position [2884, 0]
